Goal: Use online tool/utility: Utilize a website feature to perform a specific function

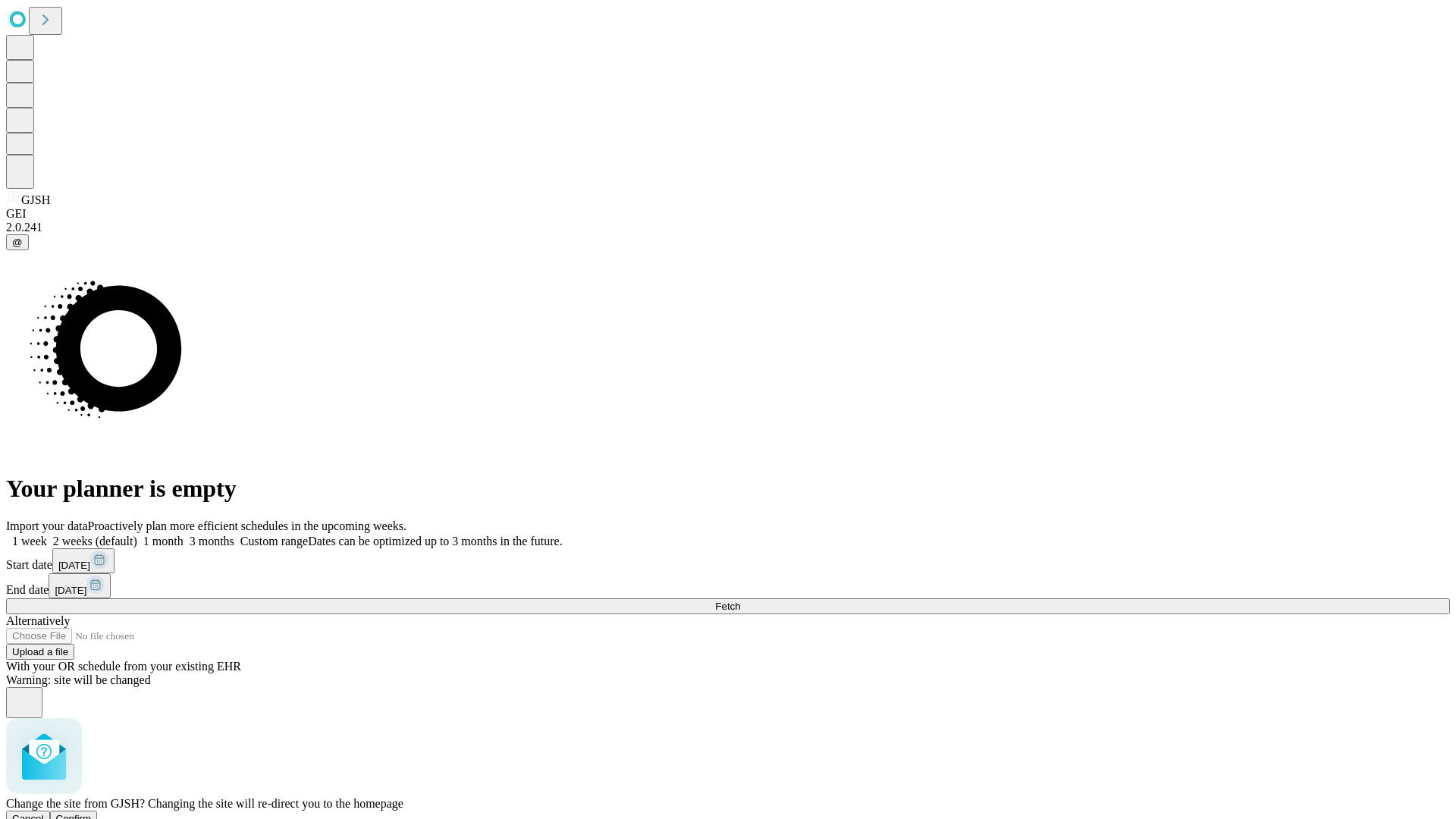
click at [92, 813] on span "Confirm" at bounding box center [74, 818] width 36 height 12
click at [47, 535] on label "1 week" at bounding box center [27, 541] width 41 height 13
click at [740, 601] on span "Fetch" at bounding box center [728, 606] width 25 height 12
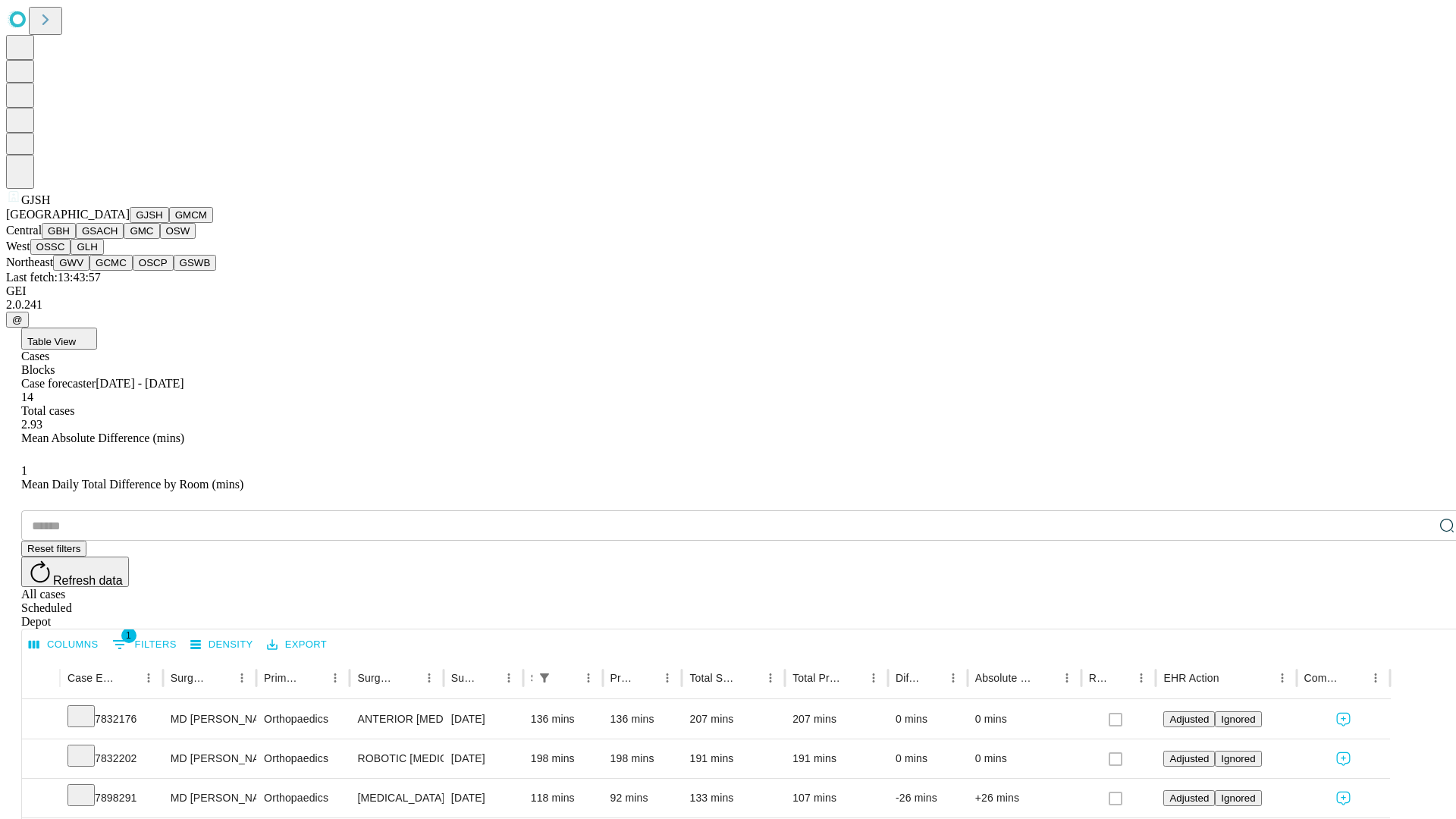
click at [169, 223] on button "GMCM" at bounding box center [191, 215] width 44 height 16
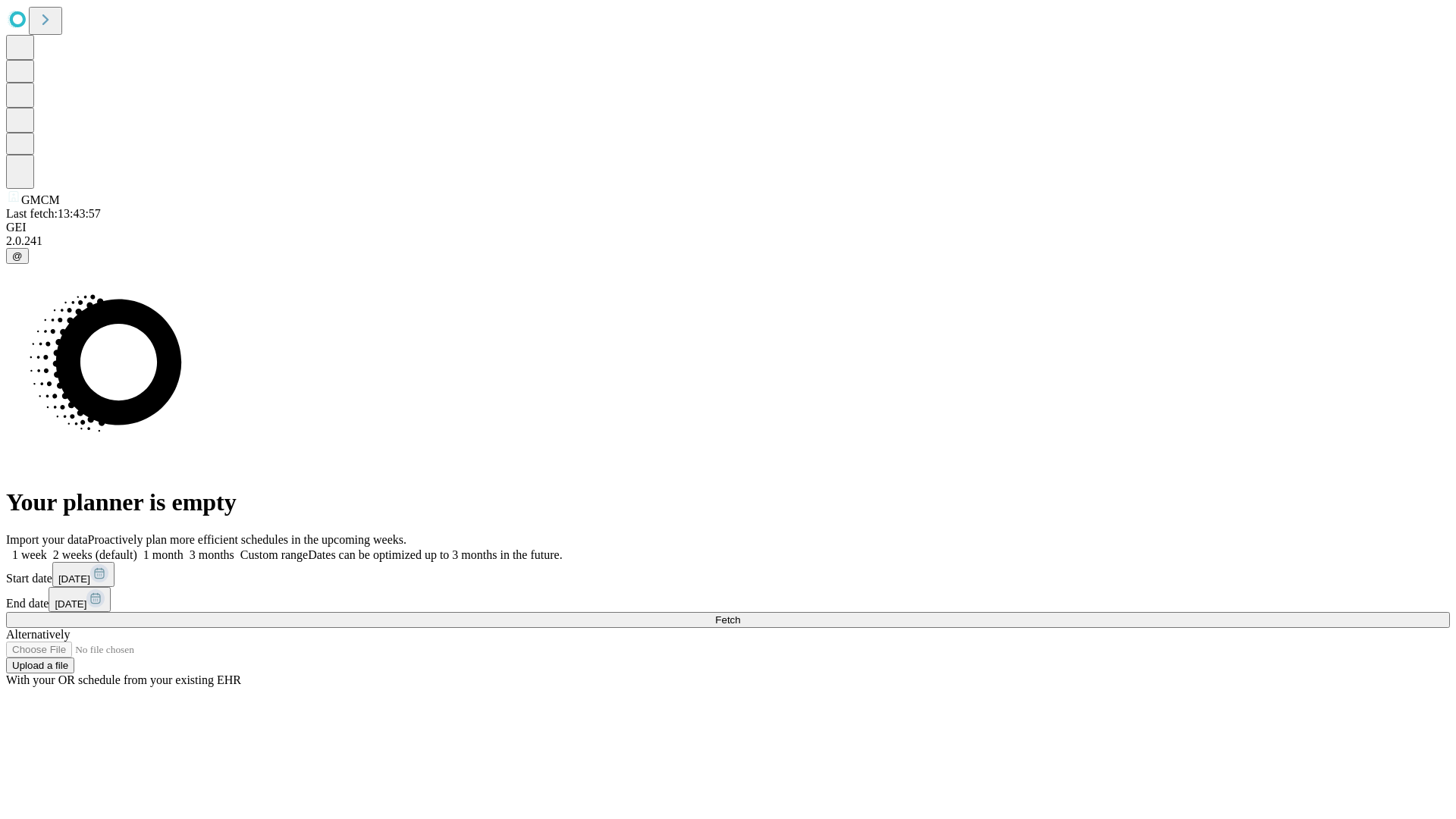
click at [740, 614] on span "Fetch" at bounding box center [728, 619] width 25 height 12
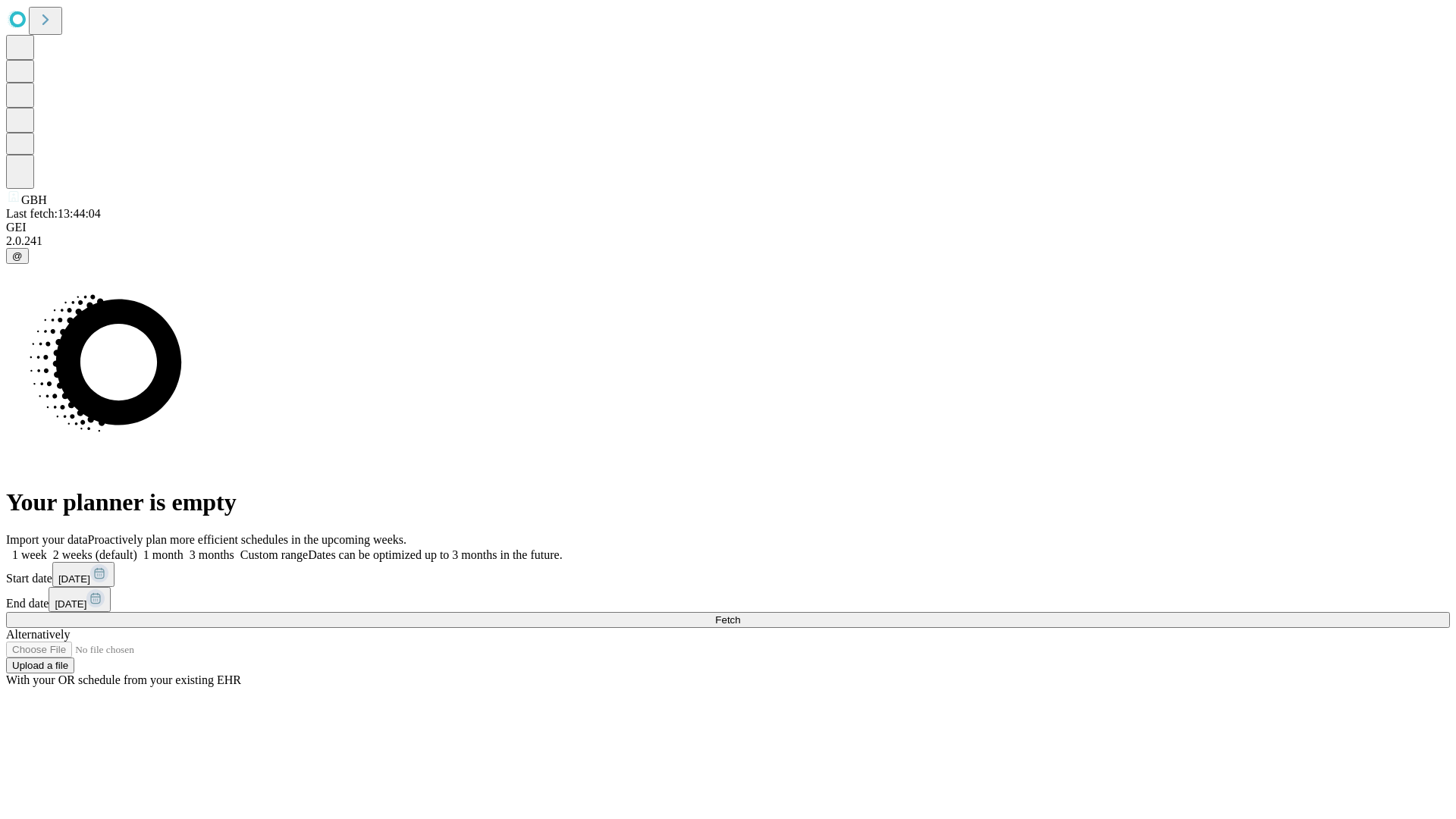
click at [47, 548] on label "1 week" at bounding box center [27, 554] width 41 height 13
click at [740, 614] on span "Fetch" at bounding box center [728, 619] width 25 height 12
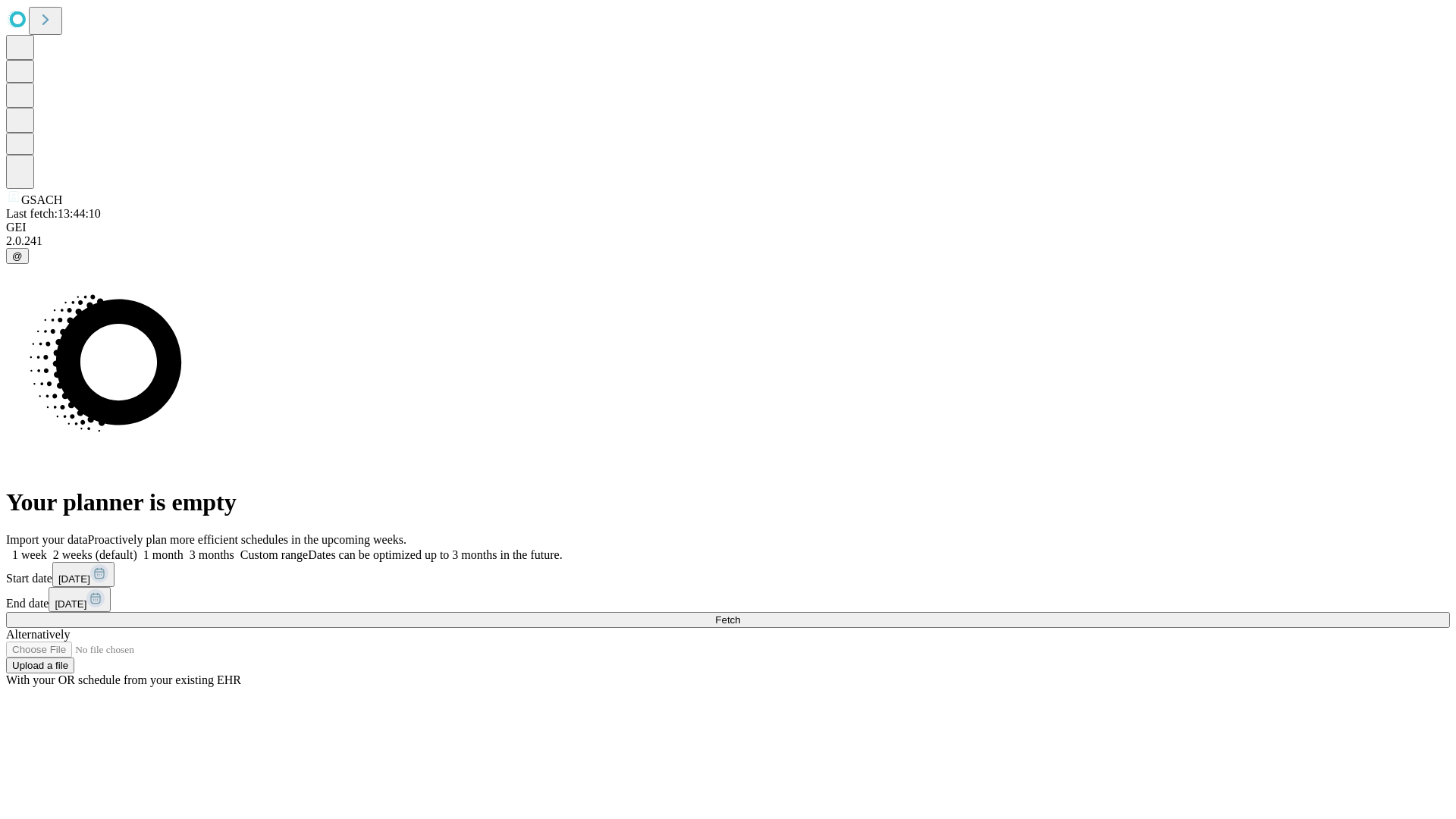
click at [47, 548] on label "1 week" at bounding box center [27, 554] width 41 height 13
click at [740, 614] on span "Fetch" at bounding box center [728, 619] width 25 height 12
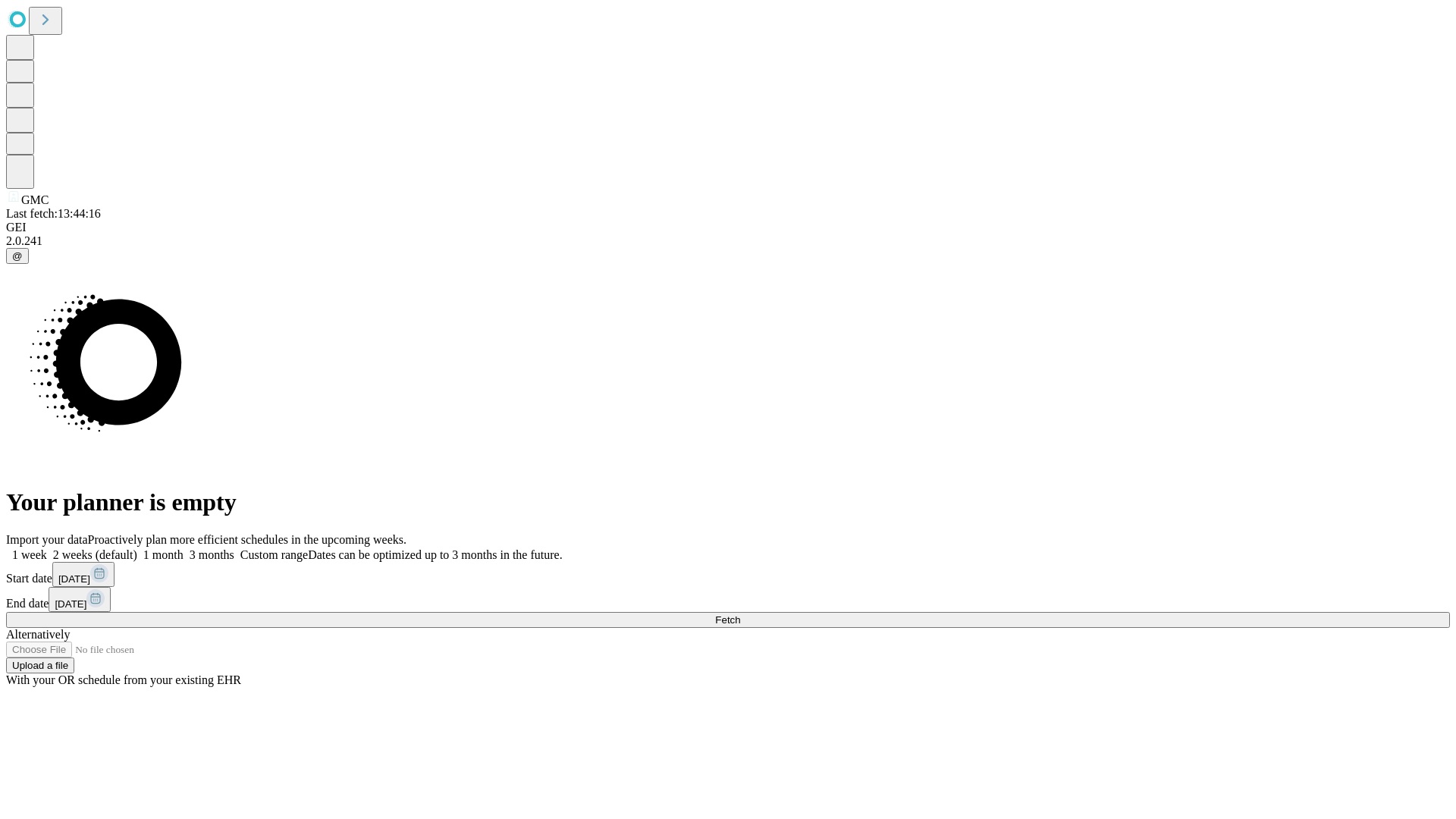
click at [47, 548] on label "1 week" at bounding box center [27, 554] width 41 height 13
click at [740, 614] on span "Fetch" at bounding box center [728, 619] width 25 height 12
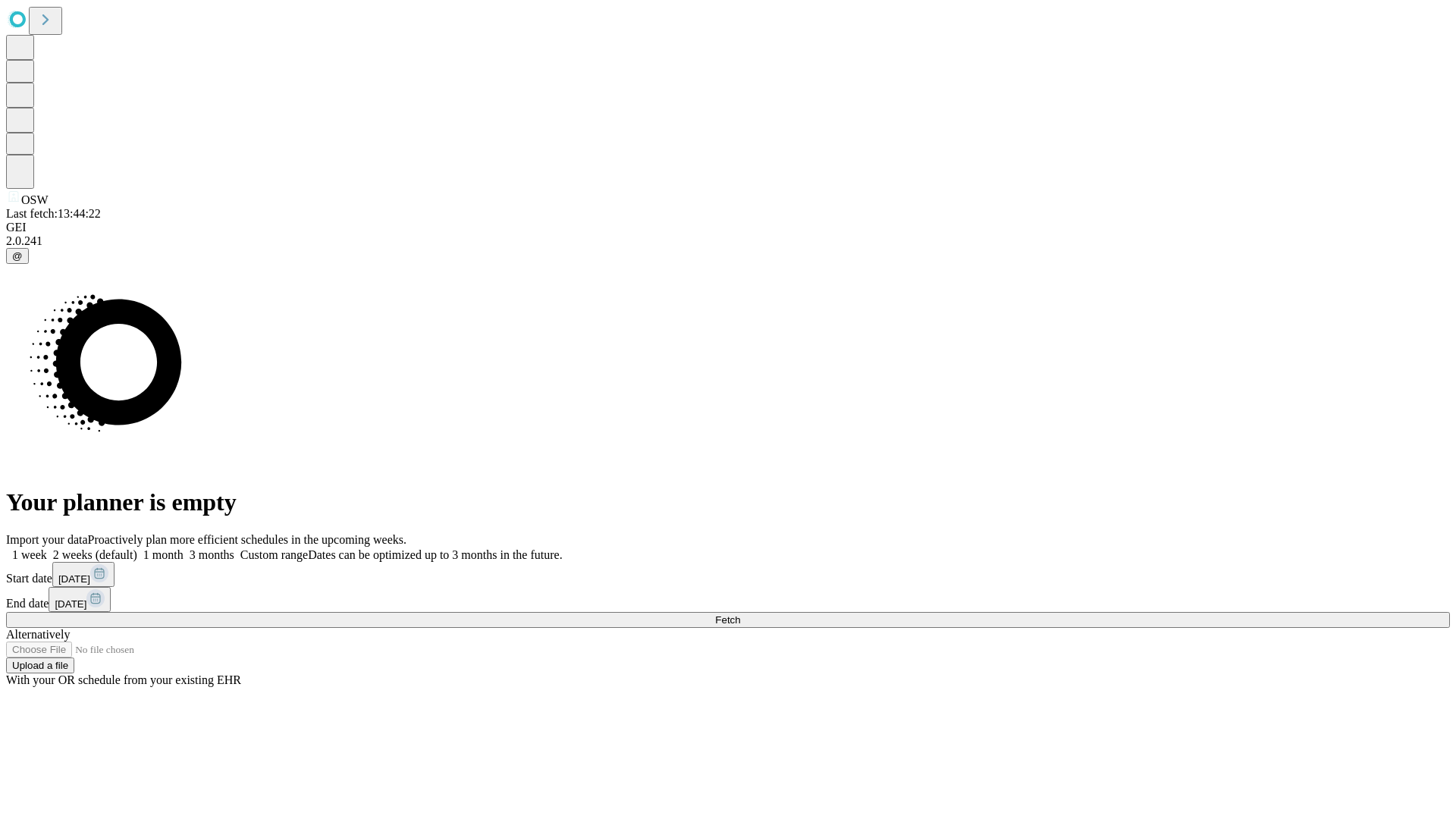
click at [47, 548] on label "1 week" at bounding box center [27, 554] width 41 height 13
click at [740, 614] on span "Fetch" at bounding box center [728, 619] width 25 height 12
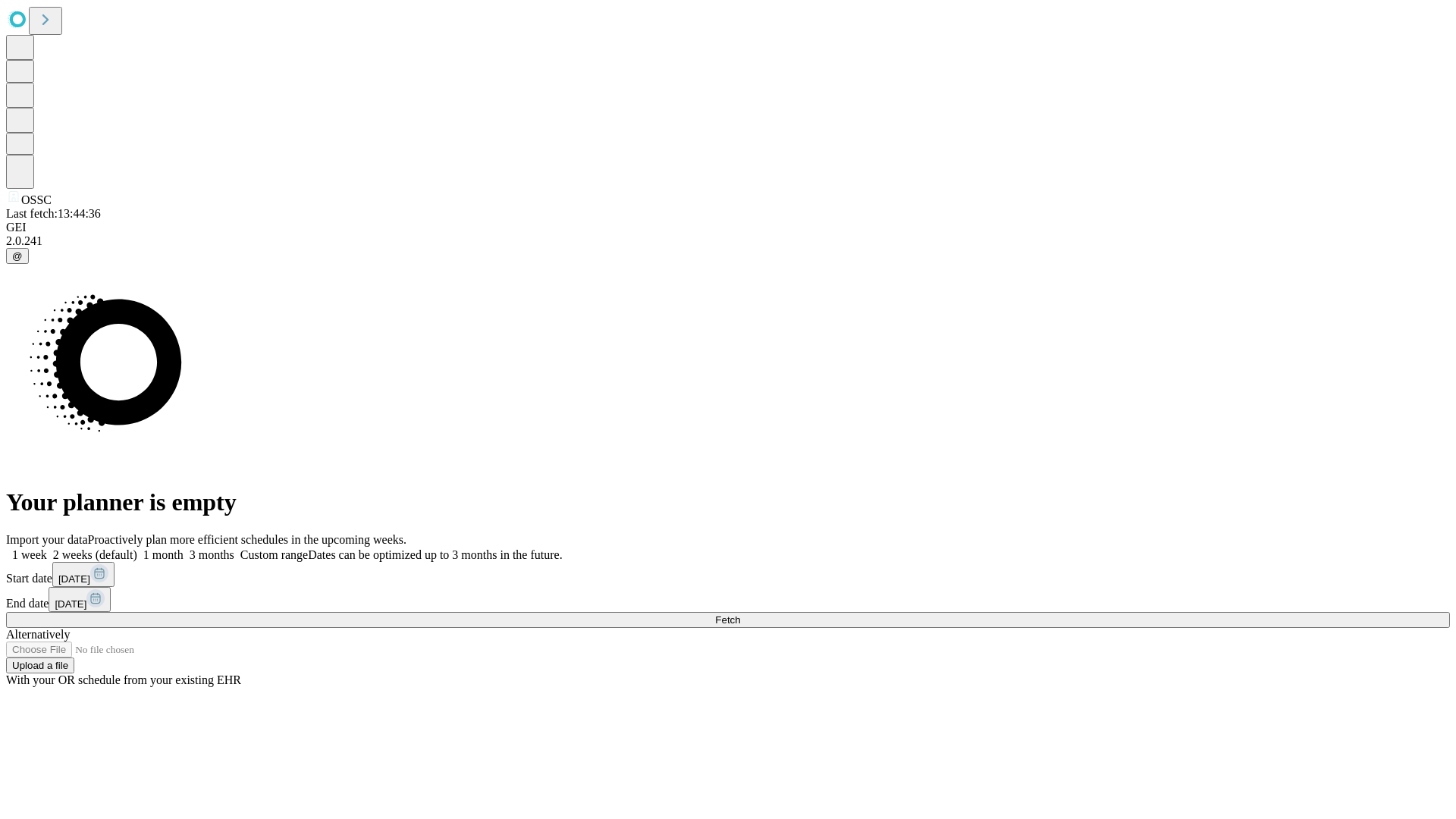
click at [47, 548] on label "1 week" at bounding box center [27, 554] width 41 height 13
click at [740, 614] on span "Fetch" at bounding box center [728, 619] width 25 height 12
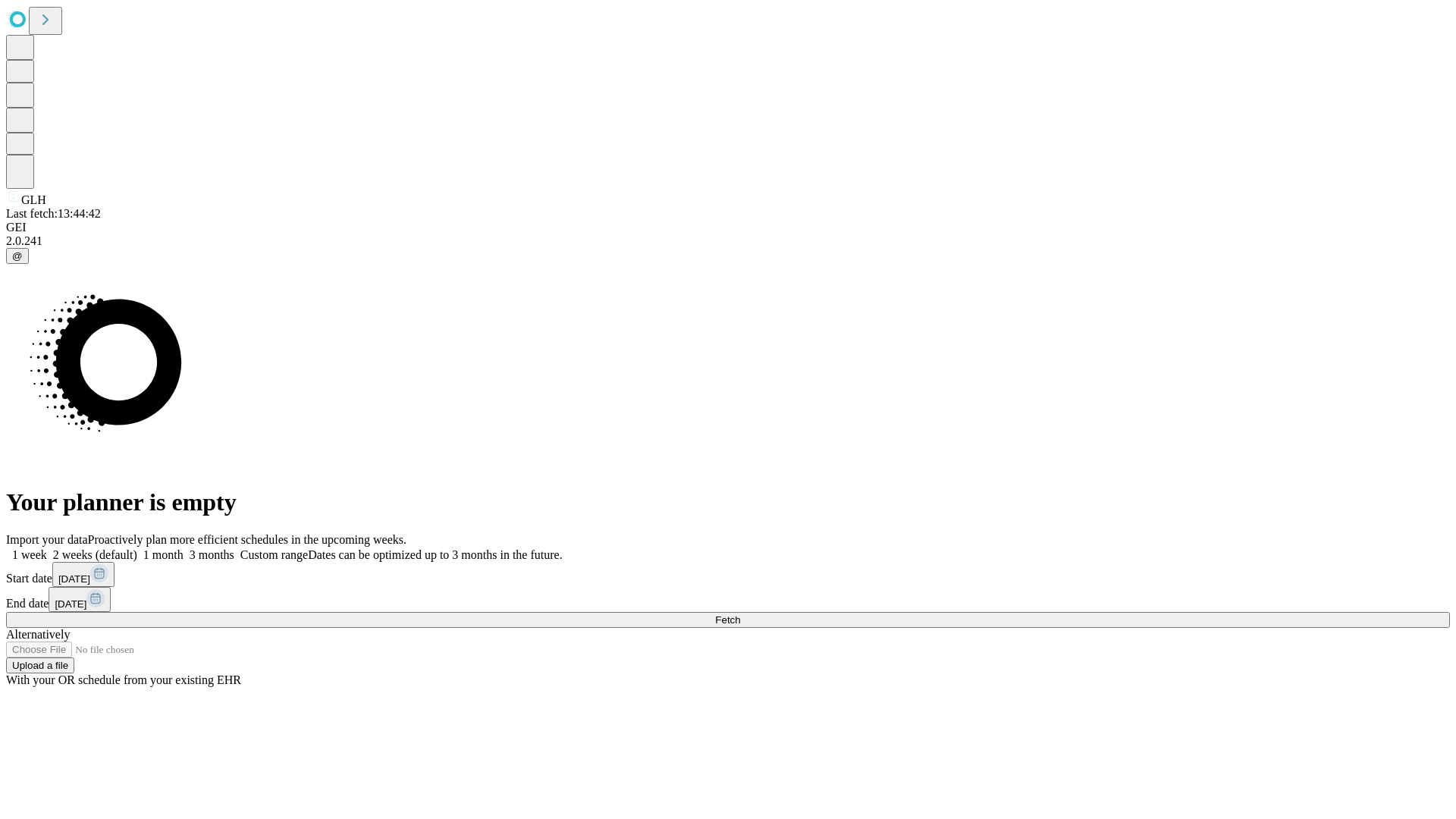
click at [47, 548] on label "1 week" at bounding box center [27, 554] width 41 height 13
click at [740, 614] on span "Fetch" at bounding box center [728, 619] width 25 height 12
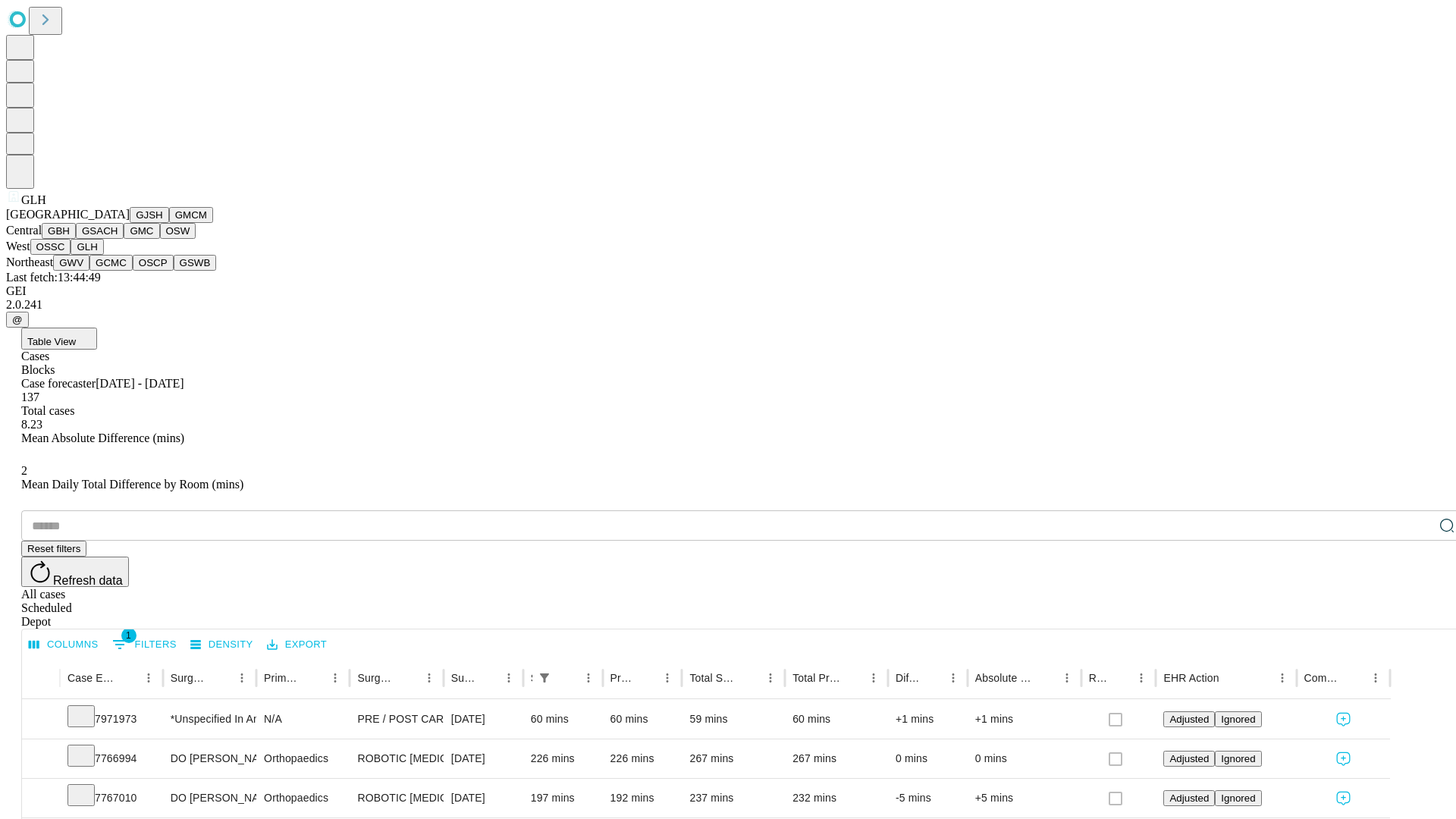
click at [89, 271] on button "GWV" at bounding box center [71, 262] width 36 height 16
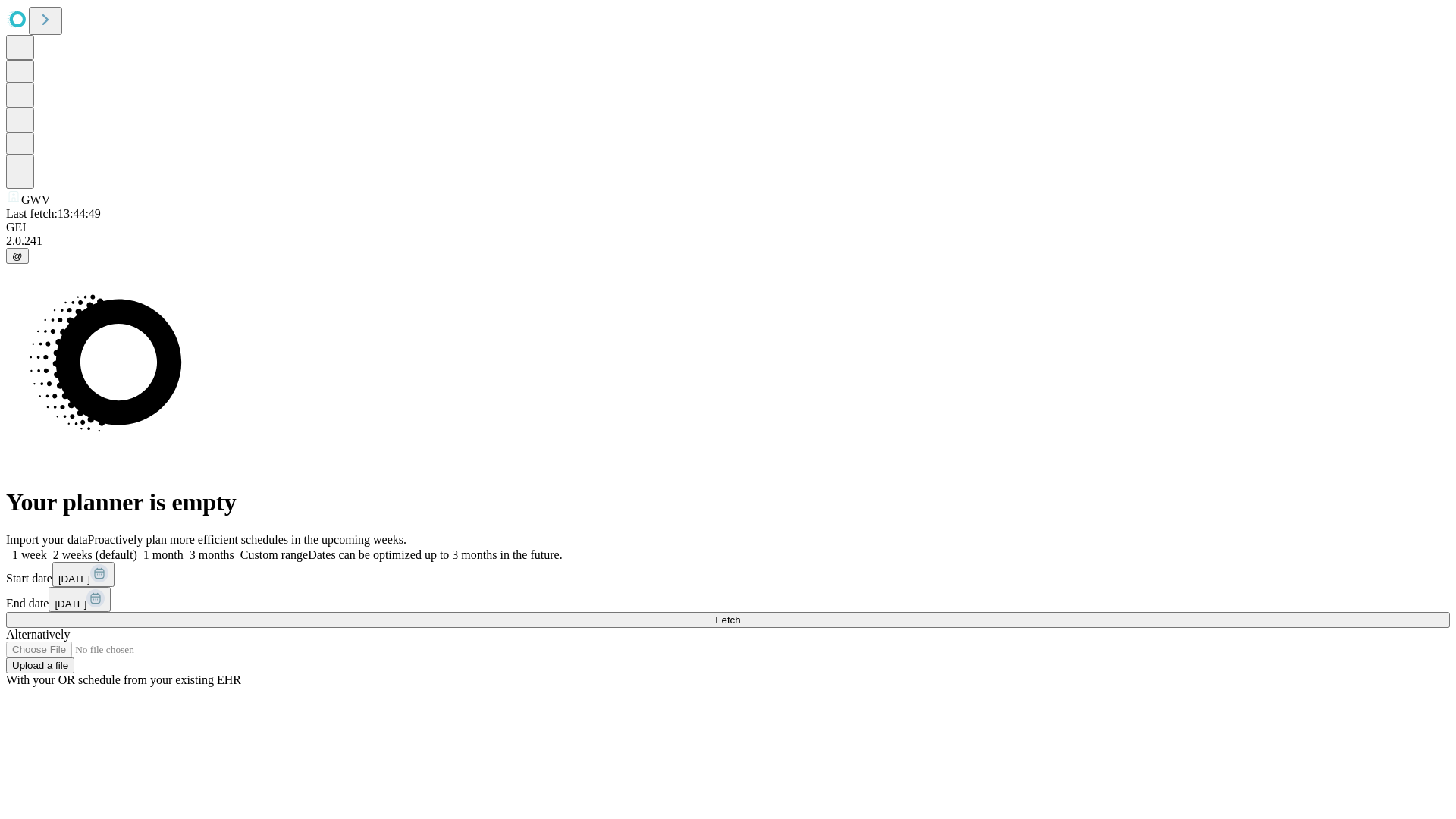
click at [47, 548] on label "1 week" at bounding box center [27, 554] width 41 height 13
click at [740, 614] on span "Fetch" at bounding box center [728, 619] width 25 height 12
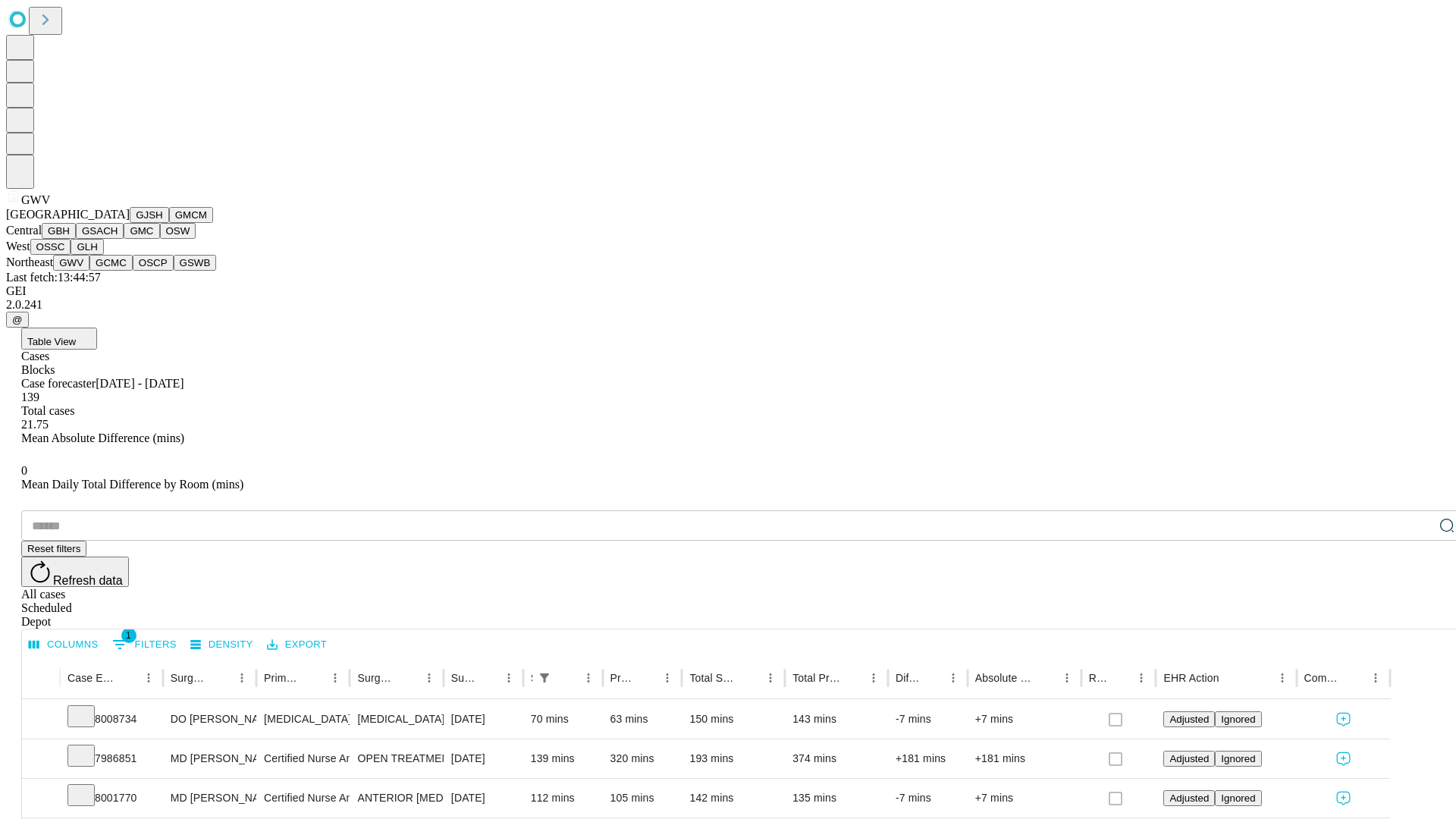
click at [117, 271] on button "GCMC" at bounding box center [110, 262] width 43 height 16
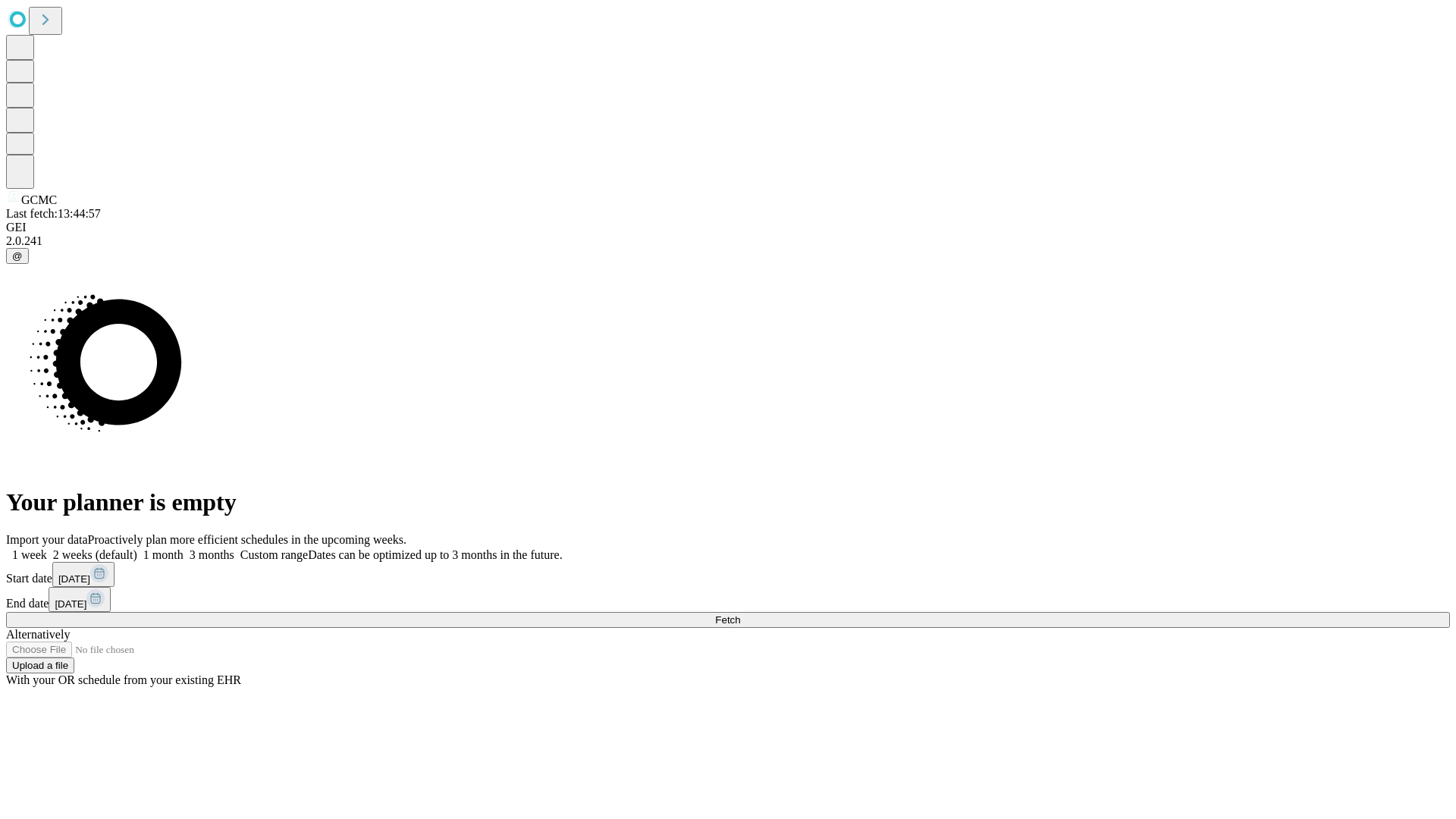
click at [47, 548] on label "1 week" at bounding box center [27, 554] width 41 height 13
click at [740, 614] on span "Fetch" at bounding box center [728, 619] width 25 height 12
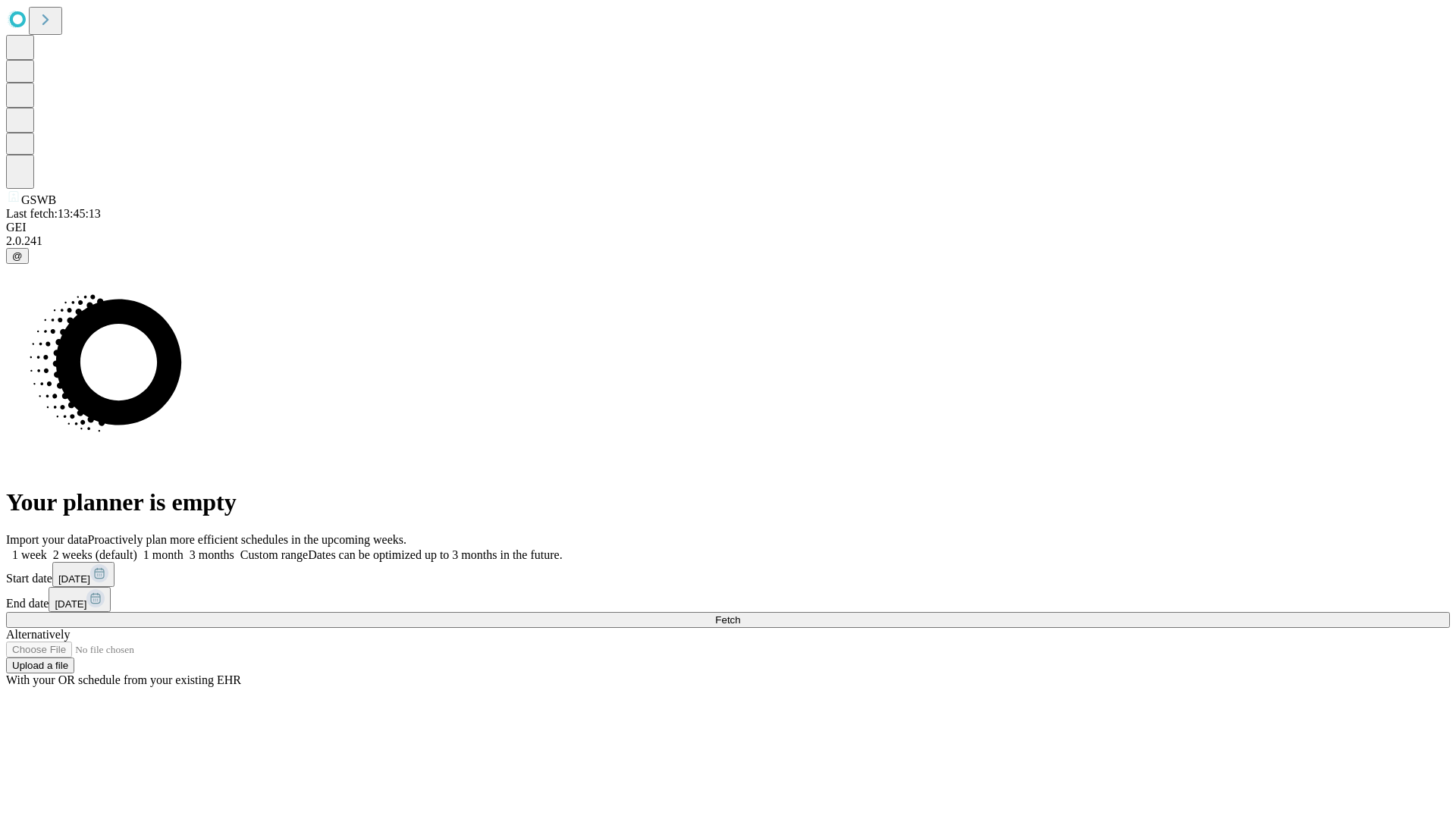
click at [47, 548] on label "1 week" at bounding box center [27, 554] width 41 height 13
click at [740, 614] on span "Fetch" at bounding box center [728, 619] width 25 height 12
